Goal: Transaction & Acquisition: Purchase product/service

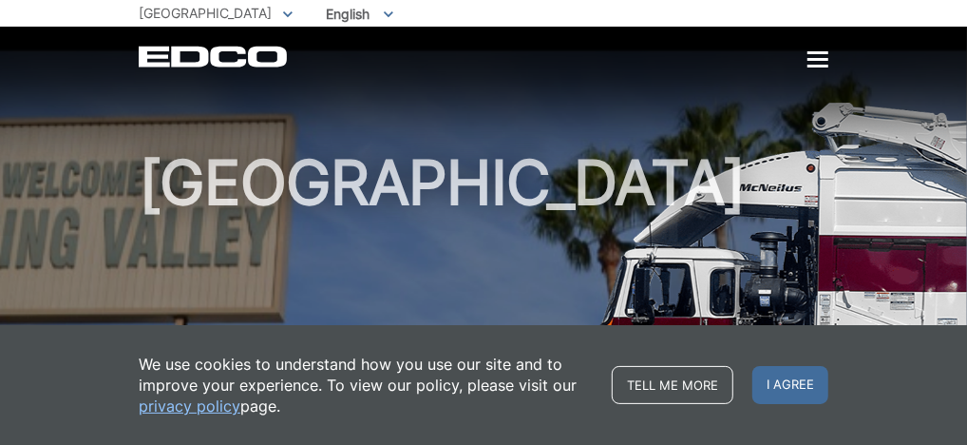
click at [0, 0] on span "Pay My Bill" at bounding box center [0, 0] width 0 height 0
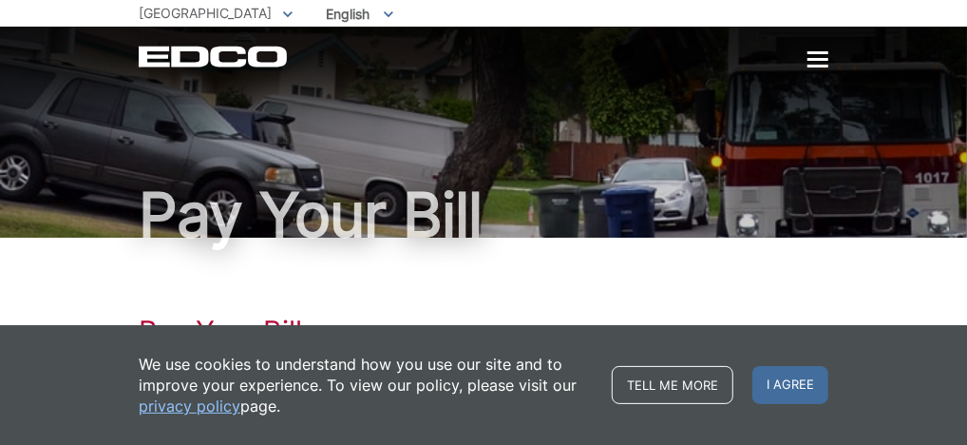
click at [0, 0] on span "Pay My Bill" at bounding box center [0, 0] width 0 height 0
click at [829, 396] on span "I agree" at bounding box center [791, 385] width 76 height 38
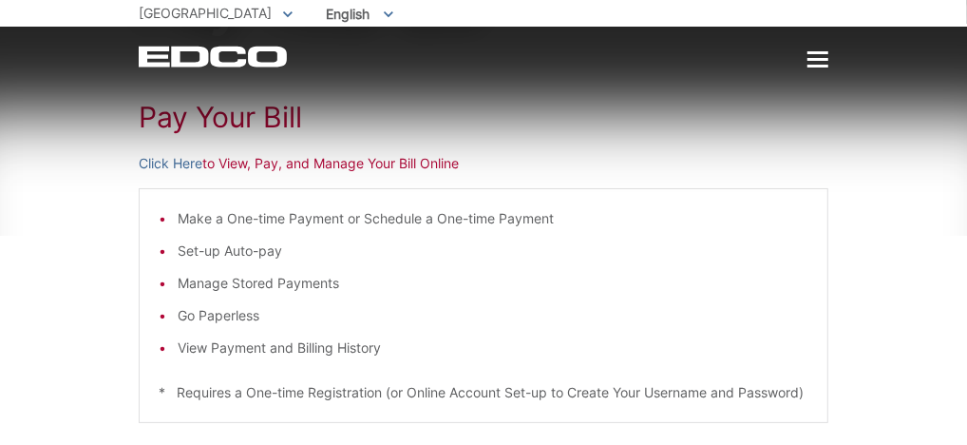
scroll to position [245, 0]
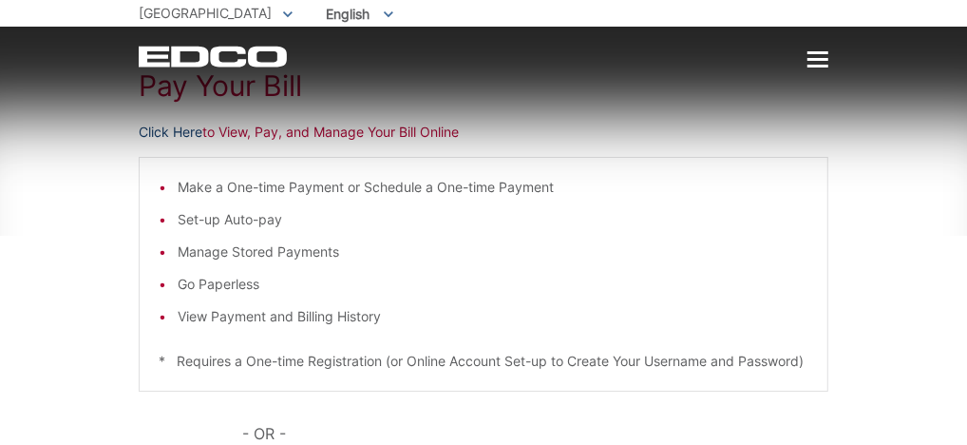
click at [139, 143] on link "Click Here" at bounding box center [171, 132] width 64 height 21
